Goal: Information Seeking & Learning: Learn about a topic

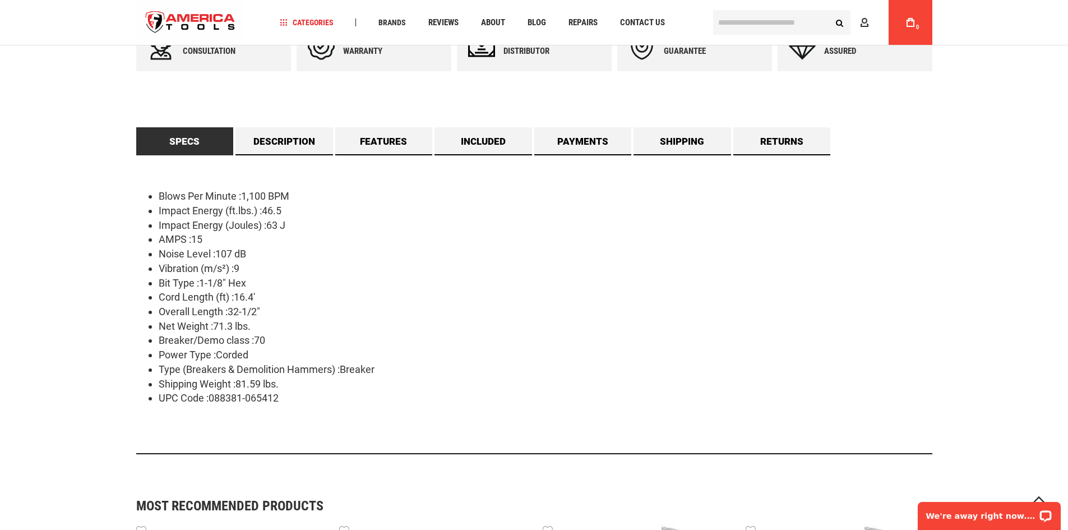
drag, startPoint x: 146, startPoint y: 328, endPoint x: 280, endPoint y: 331, distance: 134.6
click at [280, 331] on ul "Blows Per Minute :1,100 BPM Impact Energy (ft.lbs.) :46.5 Impact Energy (Joules…" at bounding box center [534, 297] width 796 height 216
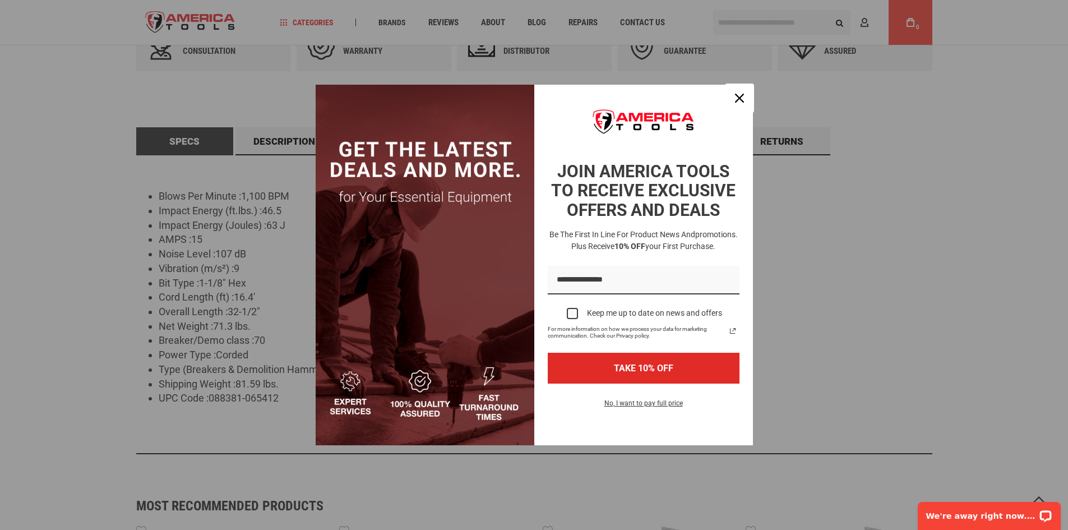
click at [736, 100] on icon "close icon" at bounding box center [739, 98] width 9 height 9
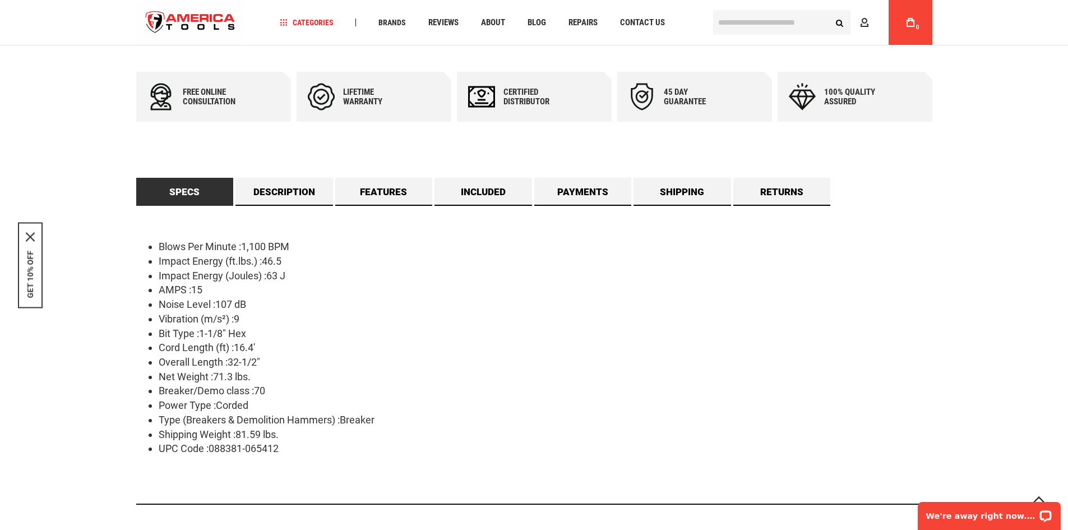
scroll to position [459, 0]
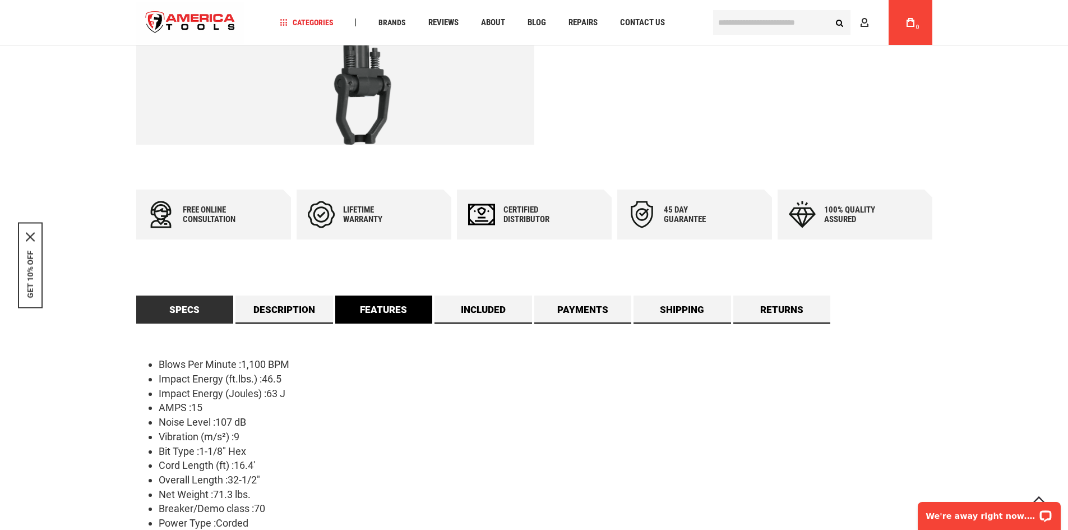
click at [370, 314] on link "Features" at bounding box center [384, 310] width 98 height 28
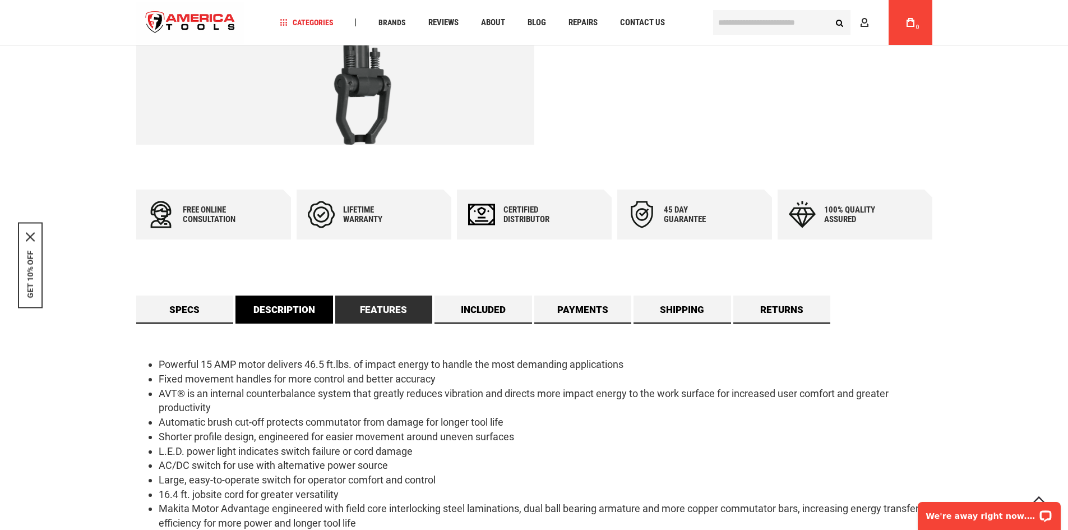
click at [295, 316] on link "Description" at bounding box center [285, 310] width 98 height 28
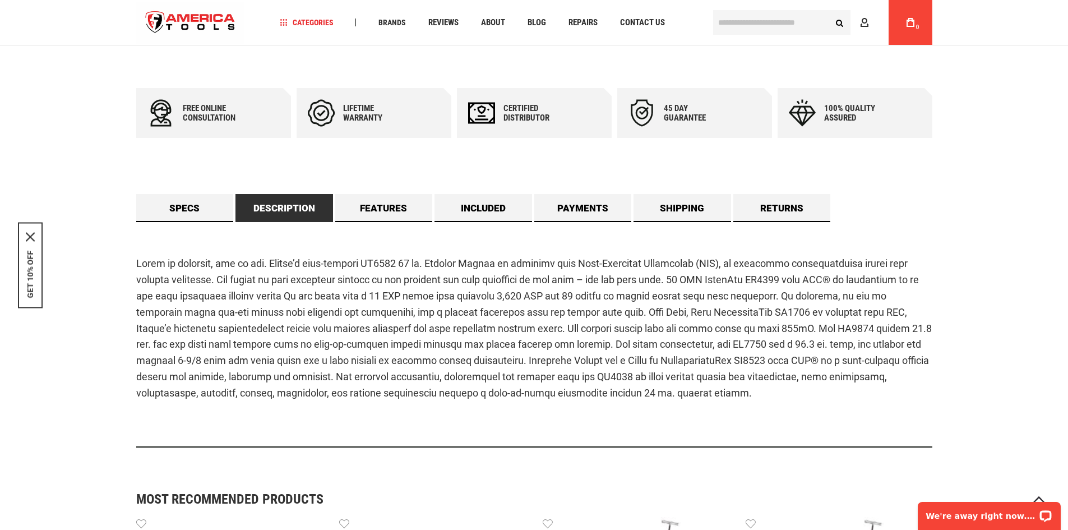
scroll to position [627, 0]
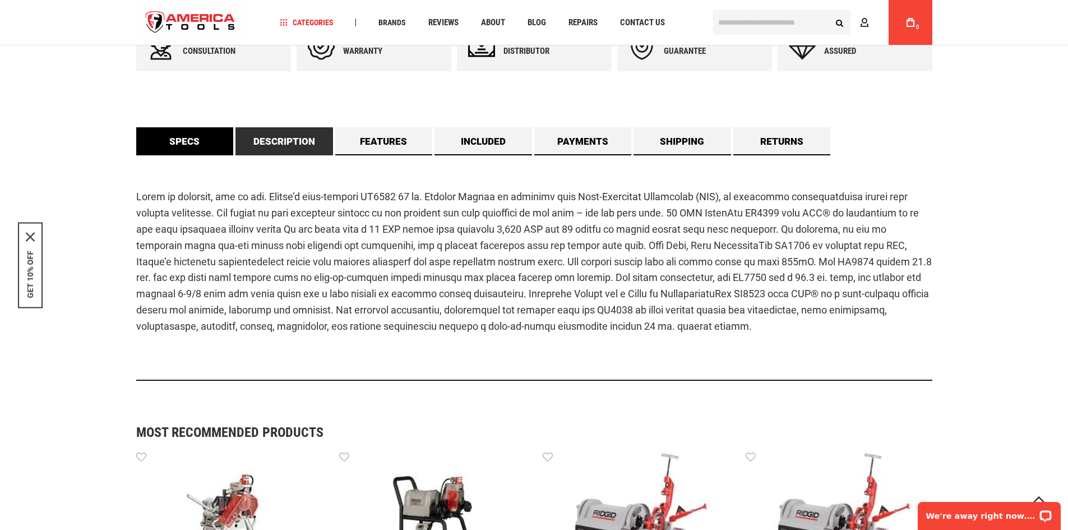
click at [180, 143] on link "Specs" at bounding box center [185, 141] width 98 height 28
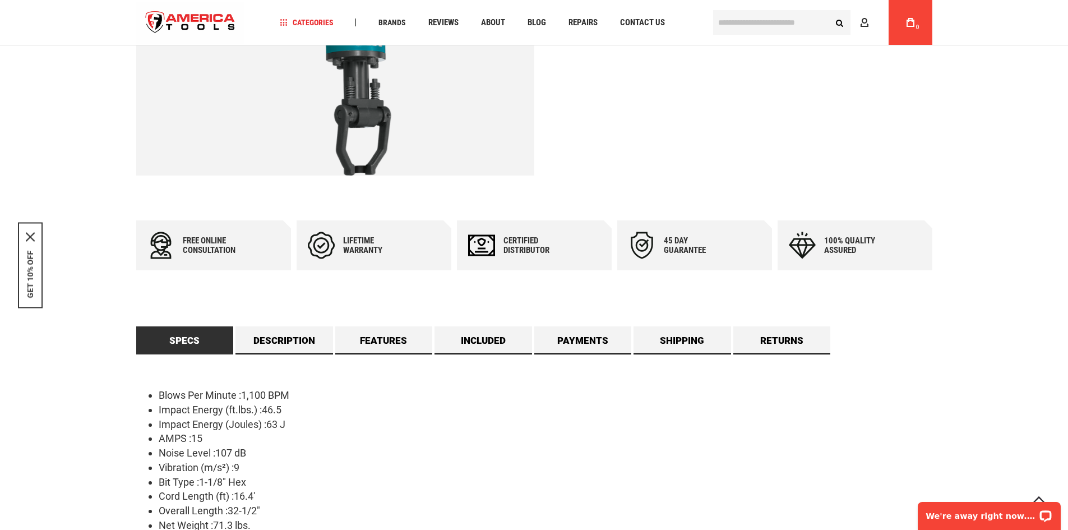
scroll to position [449, 0]
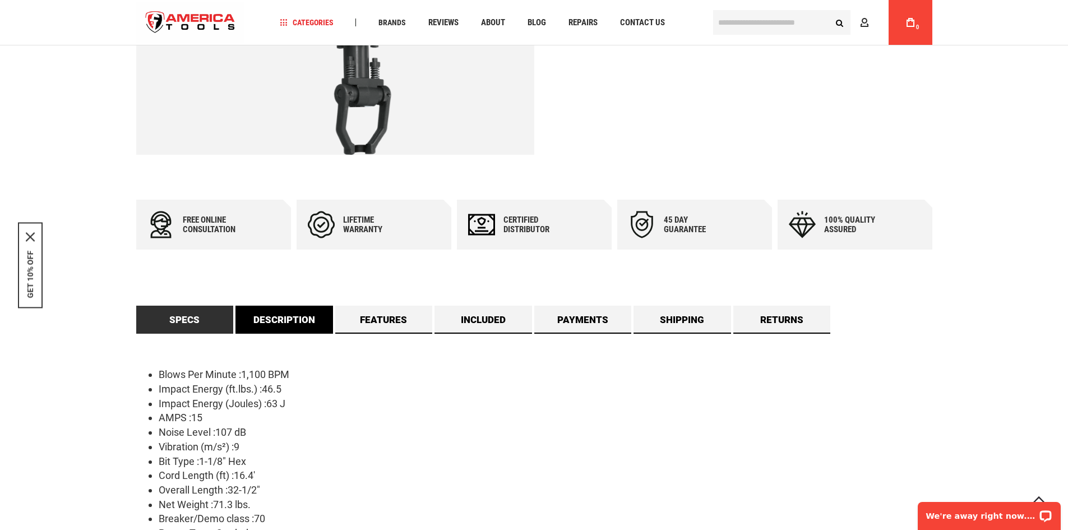
click at [303, 324] on link "Description" at bounding box center [285, 320] width 98 height 28
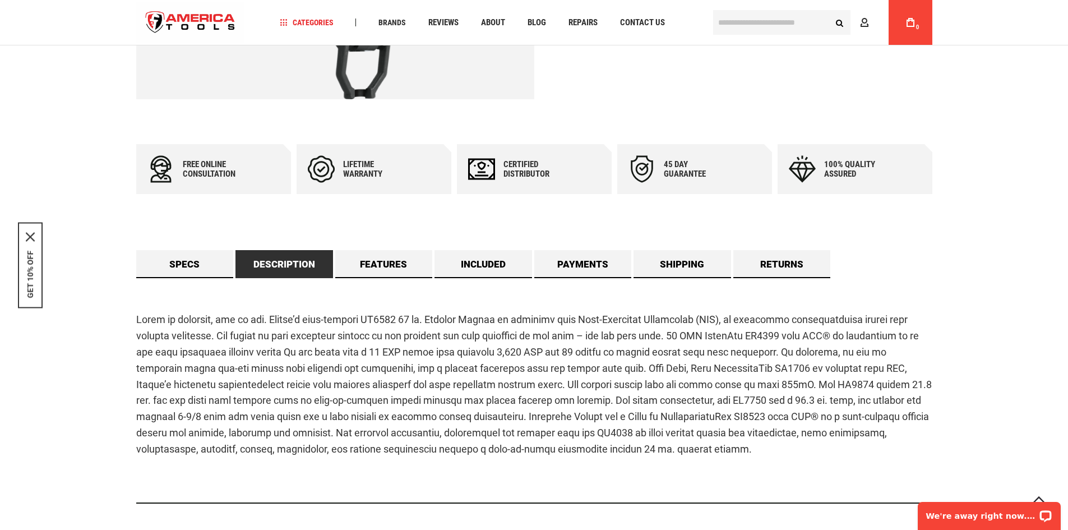
scroll to position [505, 0]
click at [199, 269] on link "Specs" at bounding box center [185, 264] width 98 height 28
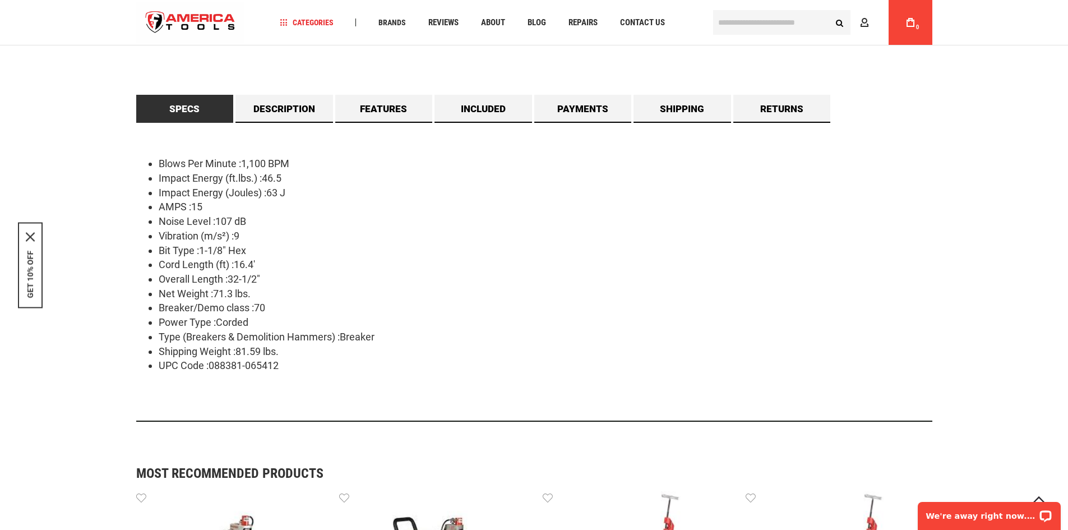
scroll to position [673, 0]
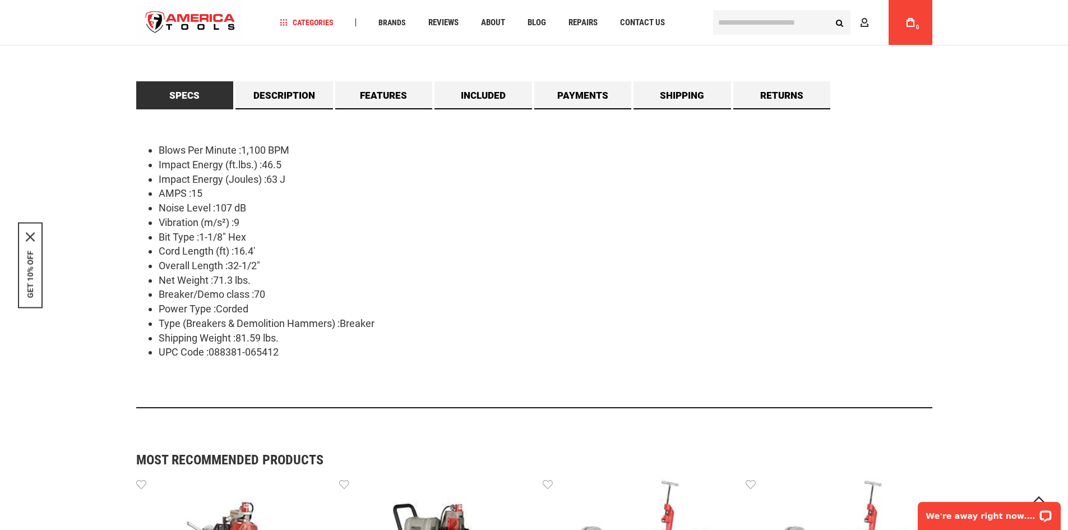
click at [286, 256] on ul "Blows Per Minute :1,100 BPM Impact Energy (ft.lbs.) :46.5 Impact Energy (Joules…" at bounding box center [534, 251] width 796 height 216
drag, startPoint x: 283, startPoint y: 276, endPoint x: 186, endPoint y: 289, distance: 98.5
click at [186, 289] on ul "Blows Per Minute :1,100 BPM Impact Energy (ft.lbs.) :46.5 Impact Energy (Joules…" at bounding box center [534, 251] width 796 height 216
drag, startPoint x: 136, startPoint y: 279, endPoint x: 123, endPoint y: 296, distance: 20.4
click at [123, 296] on div "Language English Español Need Help? [PHONE_NUMBER] Free Shipping Over $150 Fina…" at bounding box center [534, 324] width 1068 height 1994
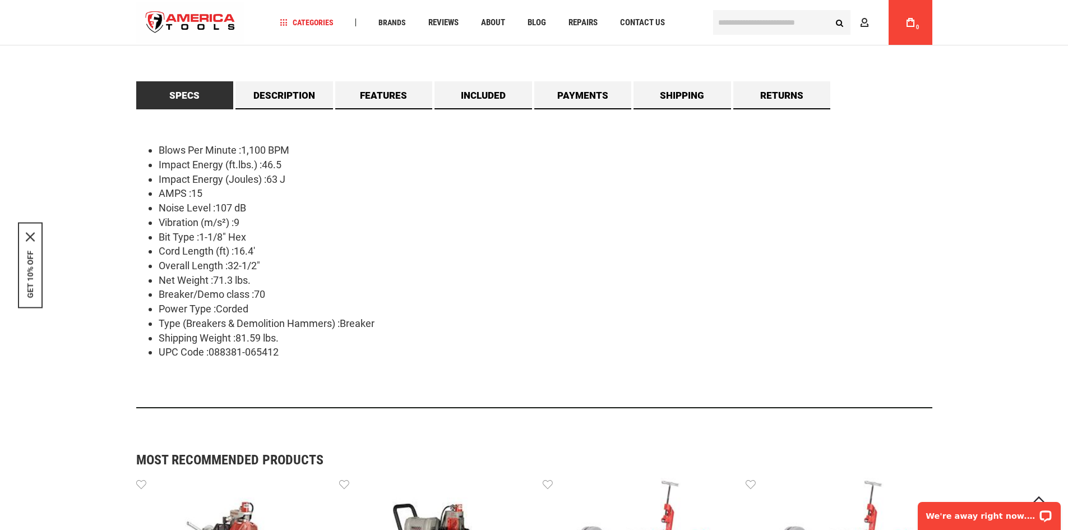
click at [118, 339] on div "Language English Español Need Help? [PHONE_NUMBER] Free Shipping Over $150 Fina…" at bounding box center [534, 324] width 1068 height 1994
